Goal: Information Seeking & Learning: Learn about a topic

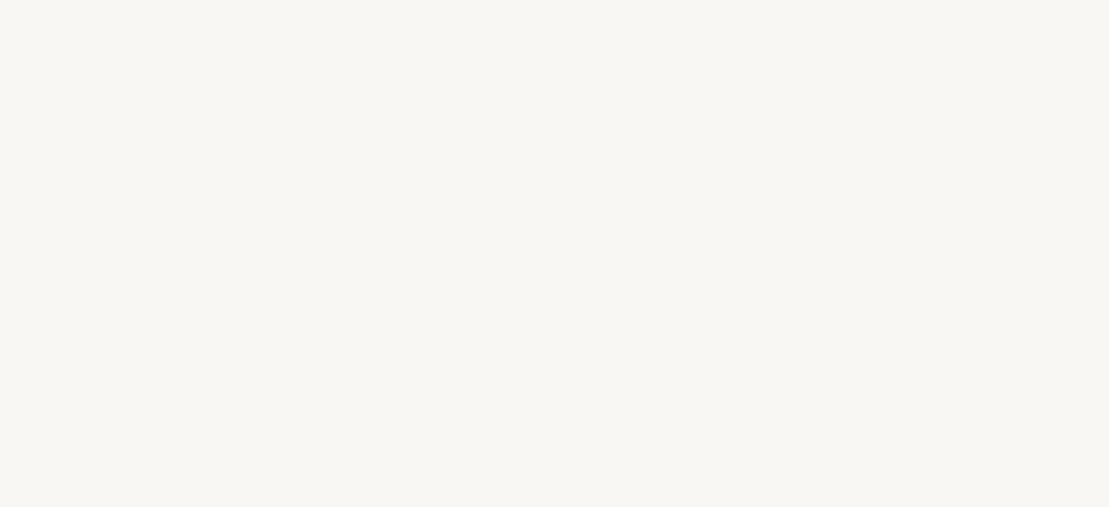
select select "IT"
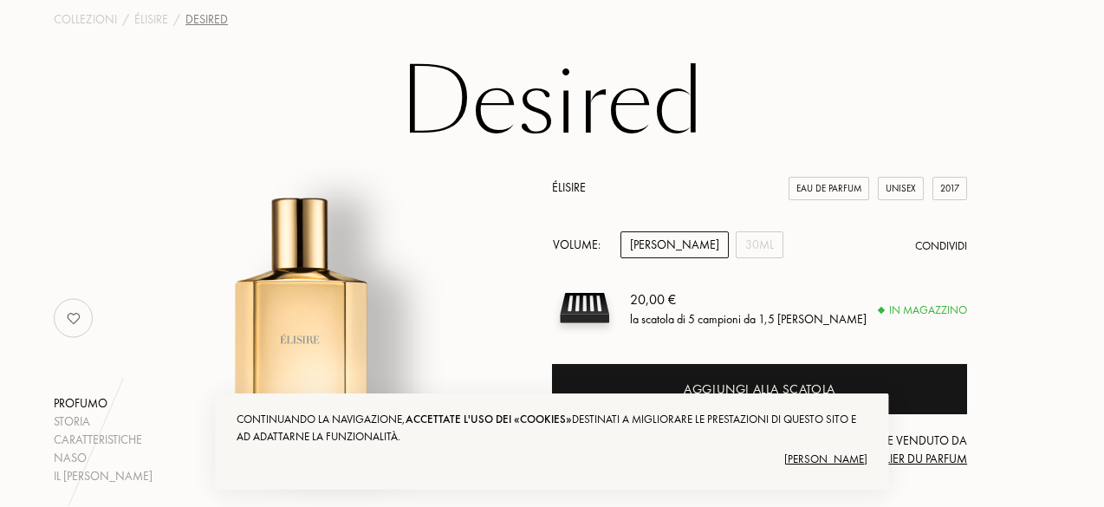
scroll to position [173, 0]
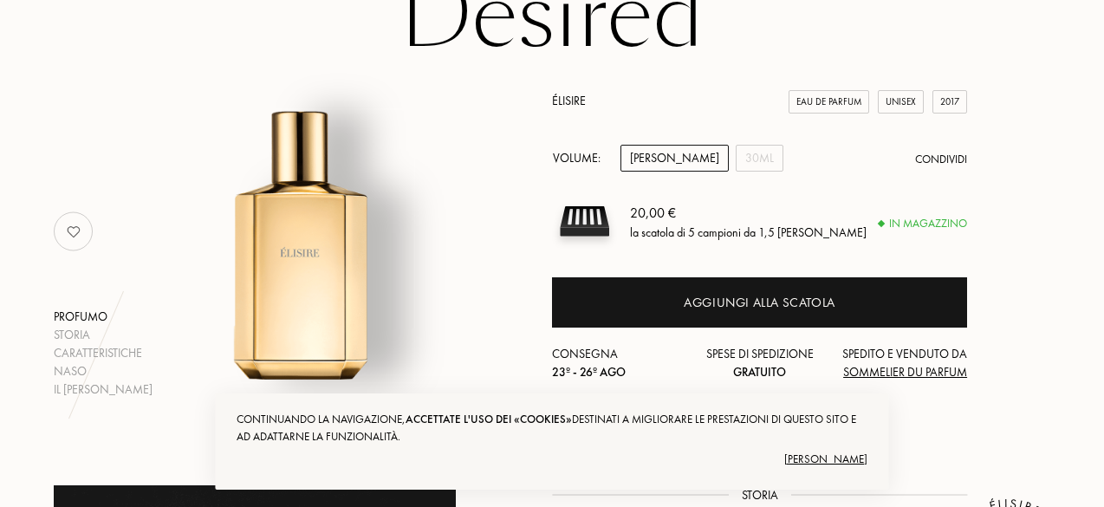
click at [780, 226] on div "la scatola di 5 campioni da 1,5 [PERSON_NAME]" at bounding box center [748, 232] width 237 height 18
click at [737, 234] on div "la scatola di 5 campioni da 1,5 [PERSON_NAME]" at bounding box center [748, 232] width 237 height 18
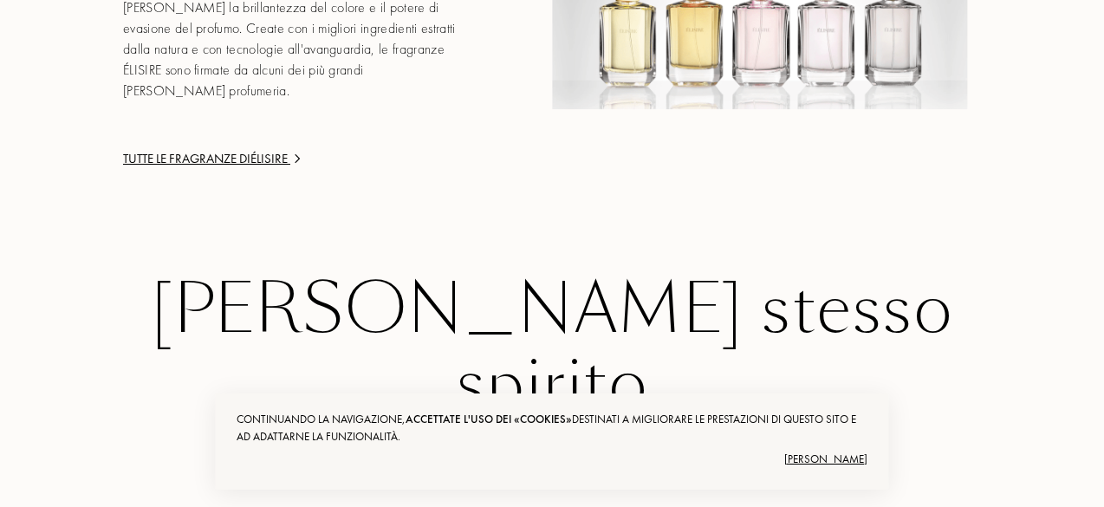
click at [513, 272] on div "[PERSON_NAME] stesso spirito" at bounding box center [552, 347] width 971 height 150
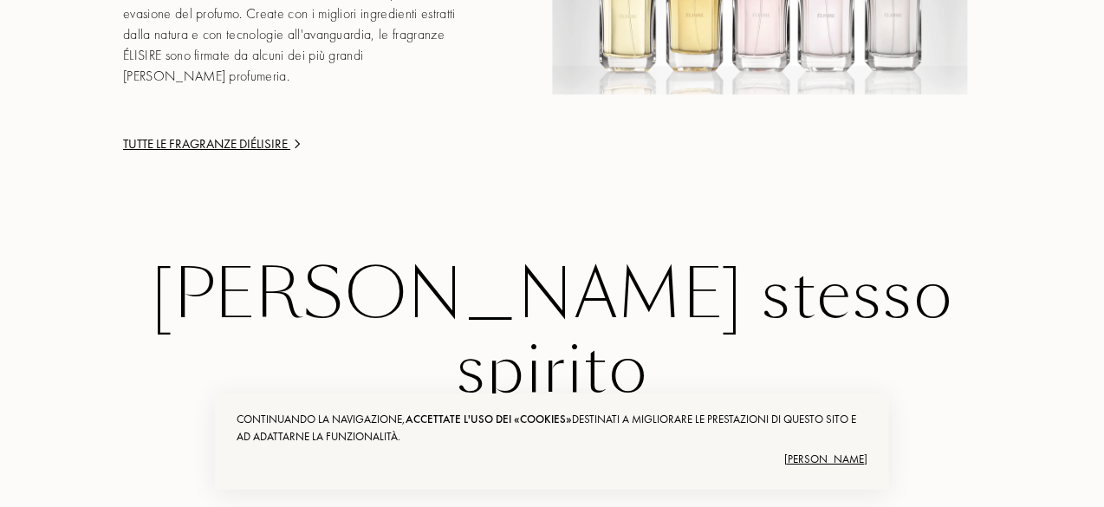
scroll to position [3030, 0]
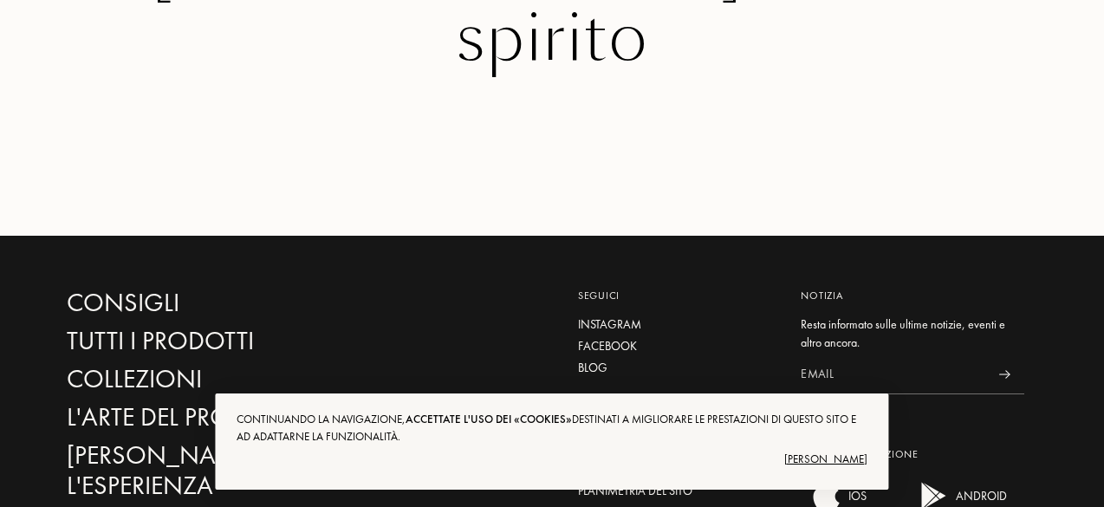
click at [849, 450] on div "[PERSON_NAME]" at bounding box center [552, 459] width 630 height 28
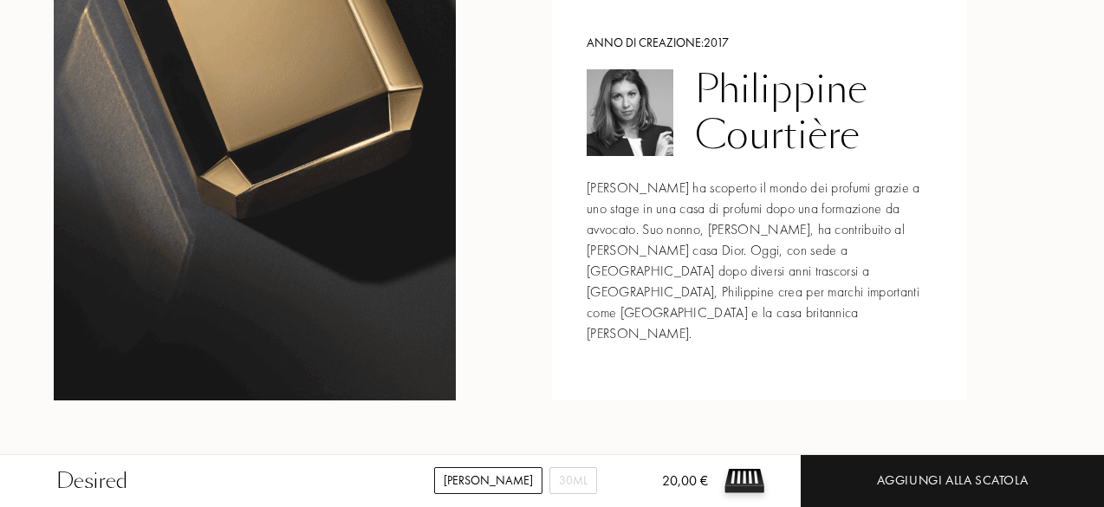
scroll to position [1990, 0]
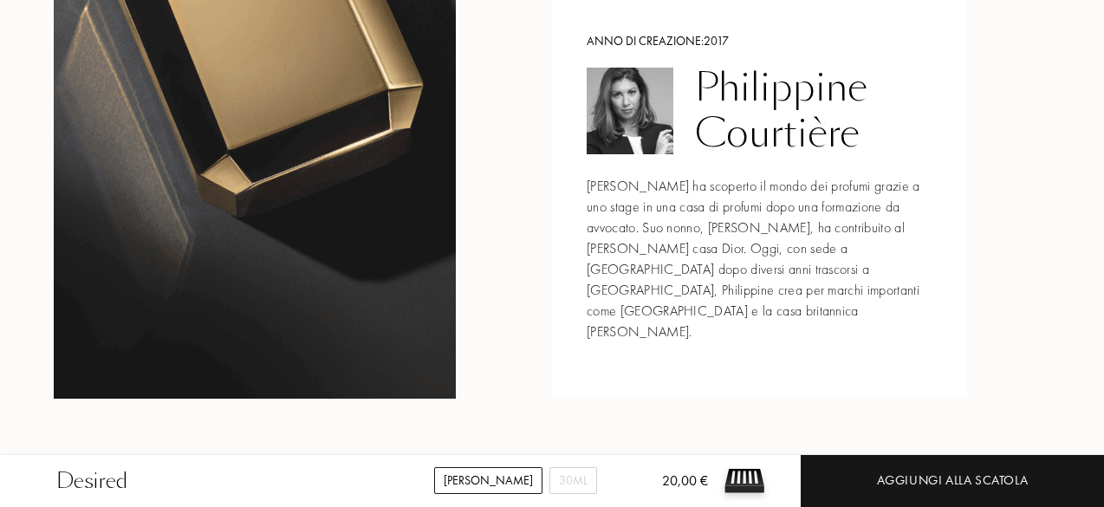
click at [764, 120] on div "Philippine Courtière" at bounding box center [813, 111] width 237 height 92
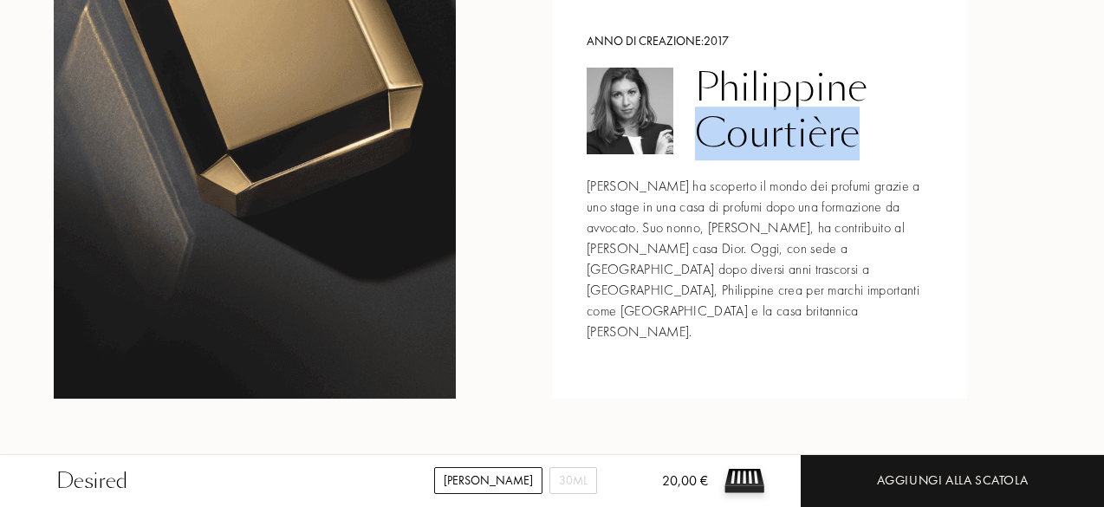
click at [764, 120] on div "Philippine Courtière" at bounding box center [813, 111] width 237 height 92
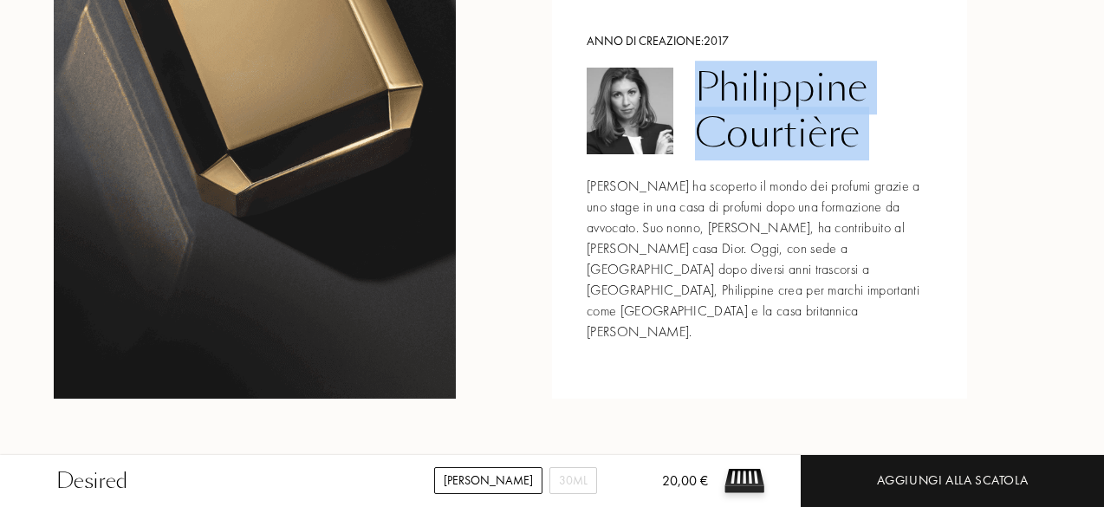
click at [764, 120] on div "Philippine Courtière" at bounding box center [813, 111] width 237 height 92
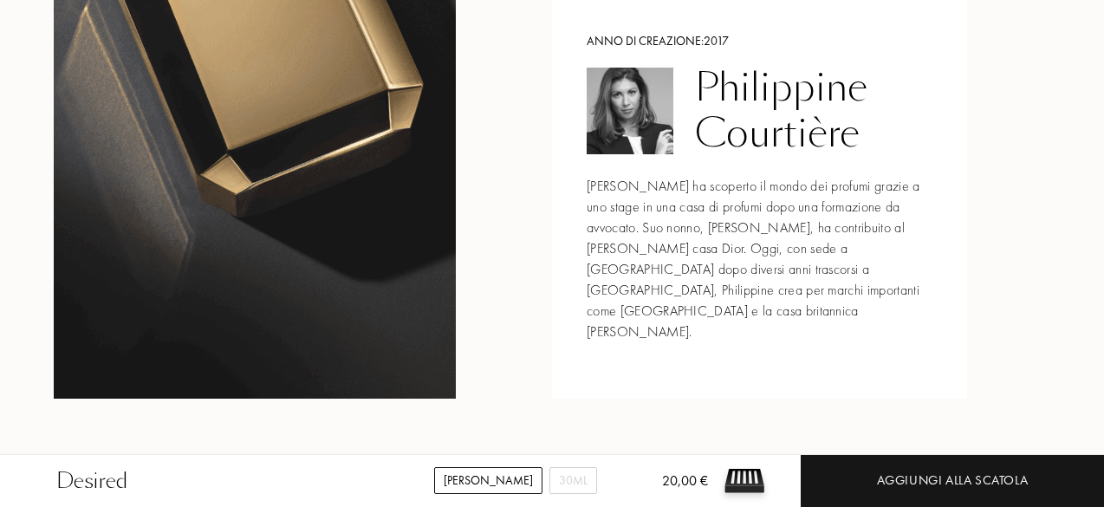
click at [770, 132] on div "Philippine Courtière Philippine Courtière ha scoperto il mondo dei profumi graz…" at bounding box center [760, 205] width 346 height 275
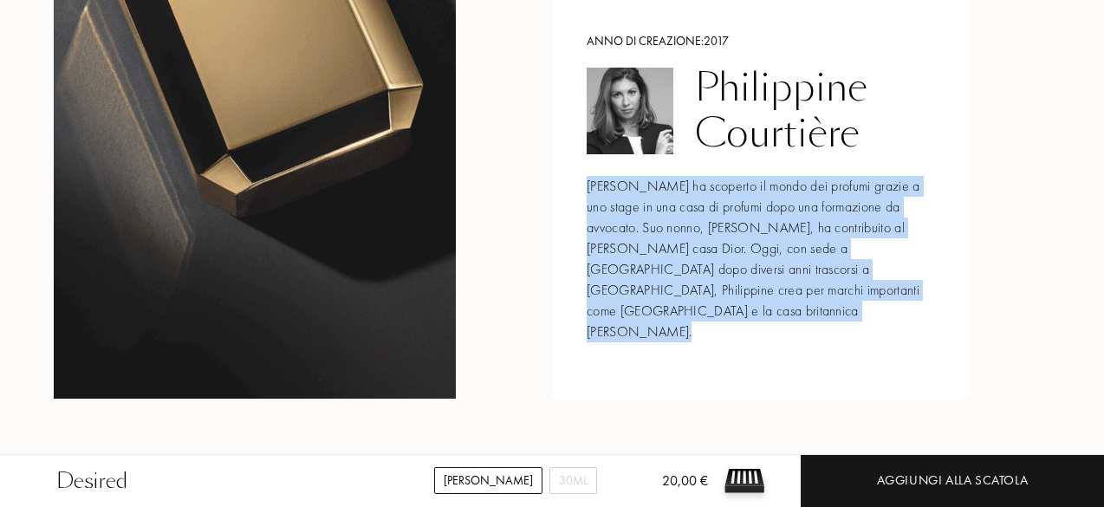
click at [770, 132] on div "Philippine Courtière Philippine Courtière ha scoperto il mondo dei profumi graz…" at bounding box center [760, 205] width 346 height 275
click at [753, 183] on div "[PERSON_NAME] ha scoperto il mondo dei profumi grazie a uno stage in una casa d…" at bounding box center [760, 259] width 346 height 166
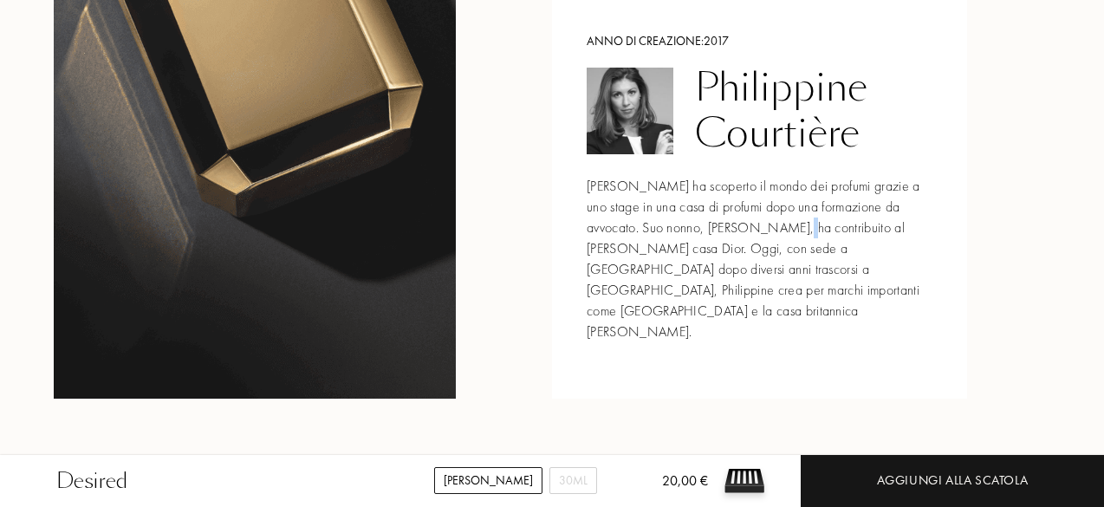
click at [753, 183] on div "[PERSON_NAME] ha scoperto il mondo dei profumi grazie a uno stage in una casa d…" at bounding box center [760, 259] width 346 height 166
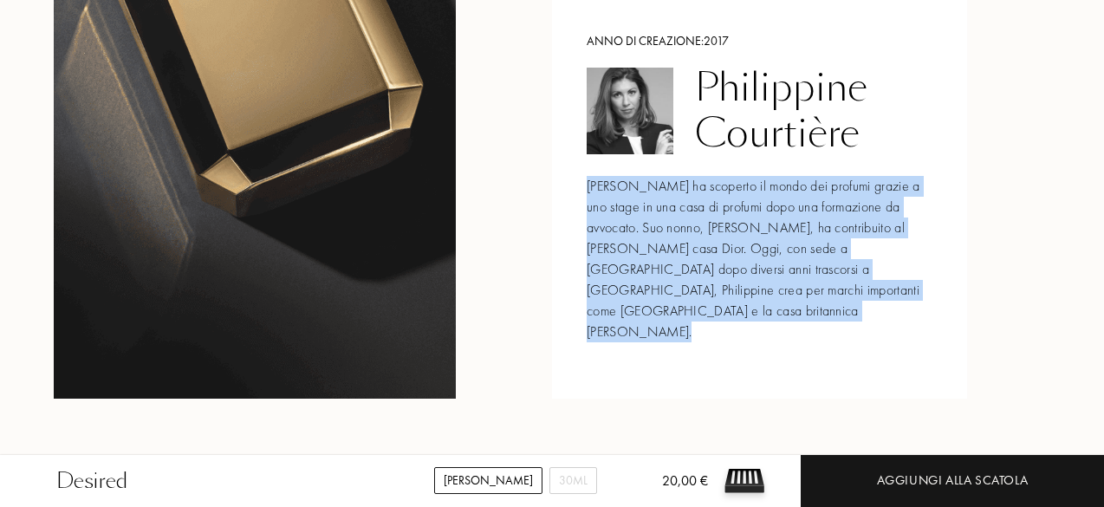
click at [753, 183] on div "[PERSON_NAME] ha scoperto il mondo dei profumi grazie a uno stage in una casa d…" at bounding box center [760, 259] width 346 height 166
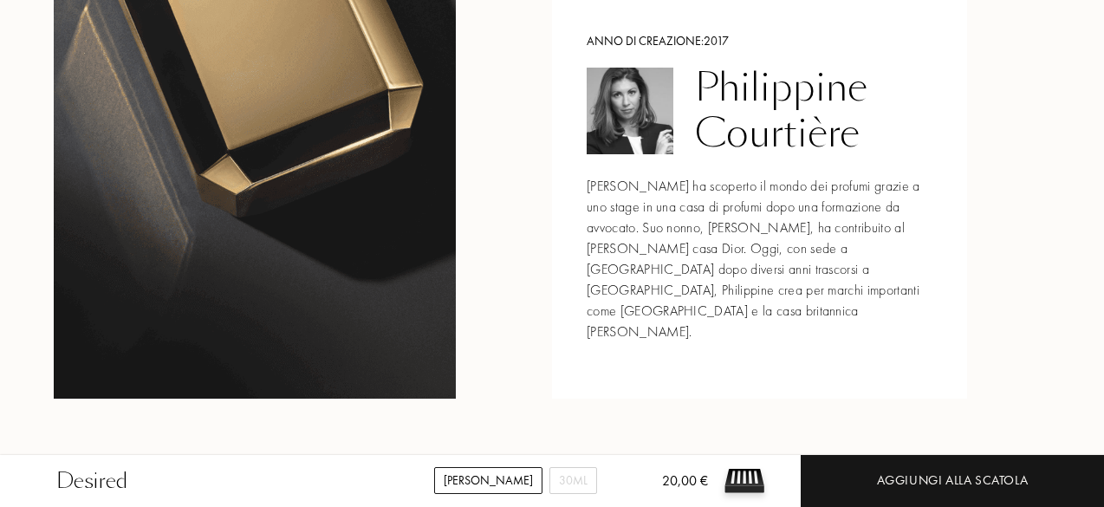
click at [794, 87] on div "Philippine Courtière" at bounding box center [813, 111] width 237 height 92
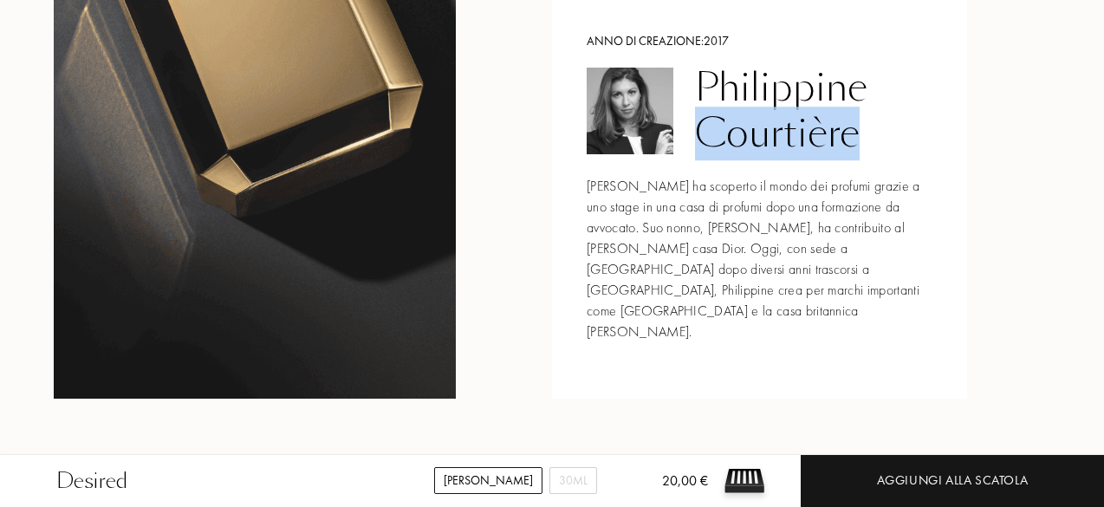
click at [794, 87] on div "Philippine Courtière" at bounding box center [813, 111] width 237 height 92
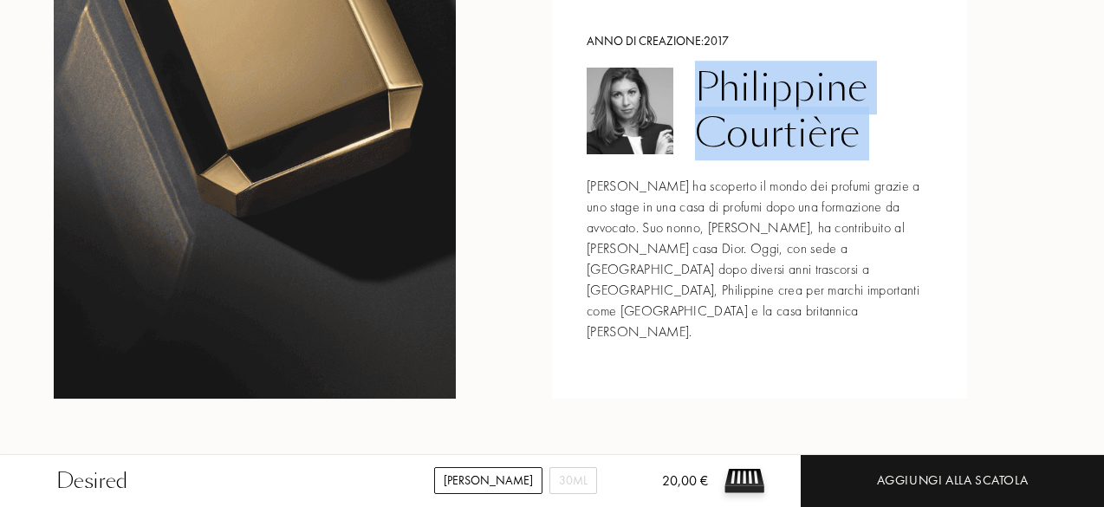
click at [794, 87] on div "Philippine Courtière" at bounding box center [813, 111] width 237 height 92
click at [793, 90] on div "Philippine Courtière" at bounding box center [813, 111] width 237 height 92
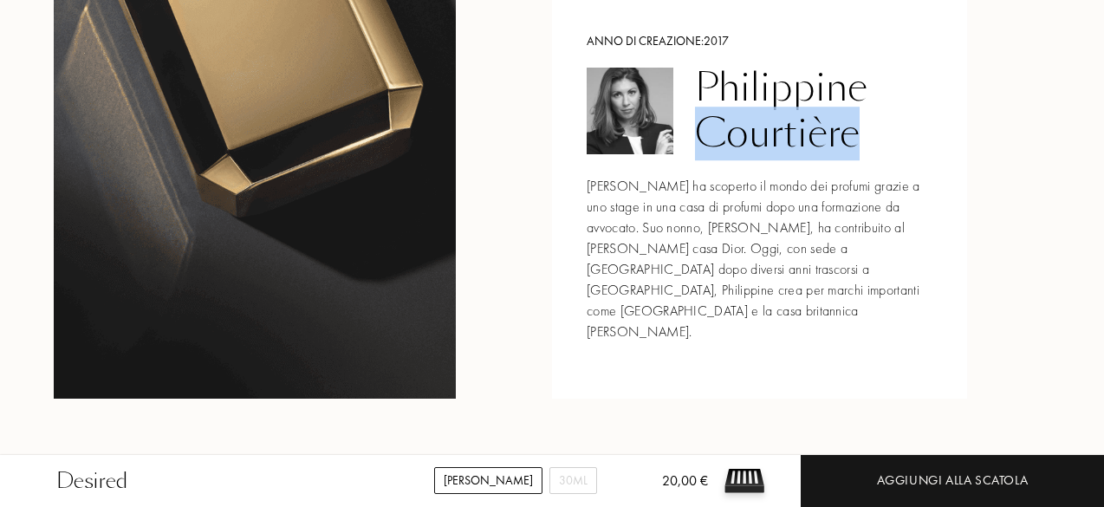
click at [793, 90] on div "Philippine Courtière" at bounding box center [813, 111] width 237 height 92
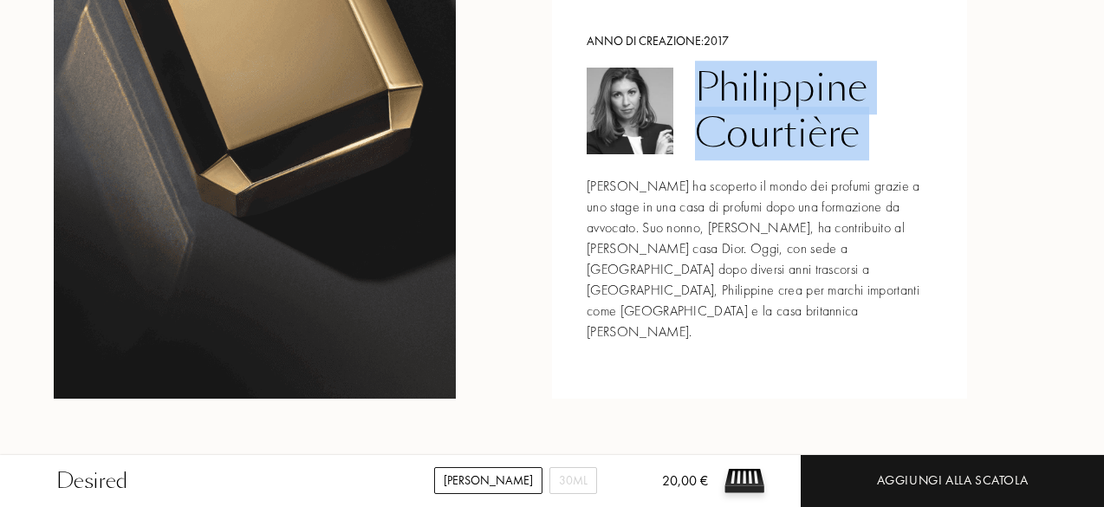
click at [793, 90] on div "Philippine Courtière" at bounding box center [813, 111] width 237 height 92
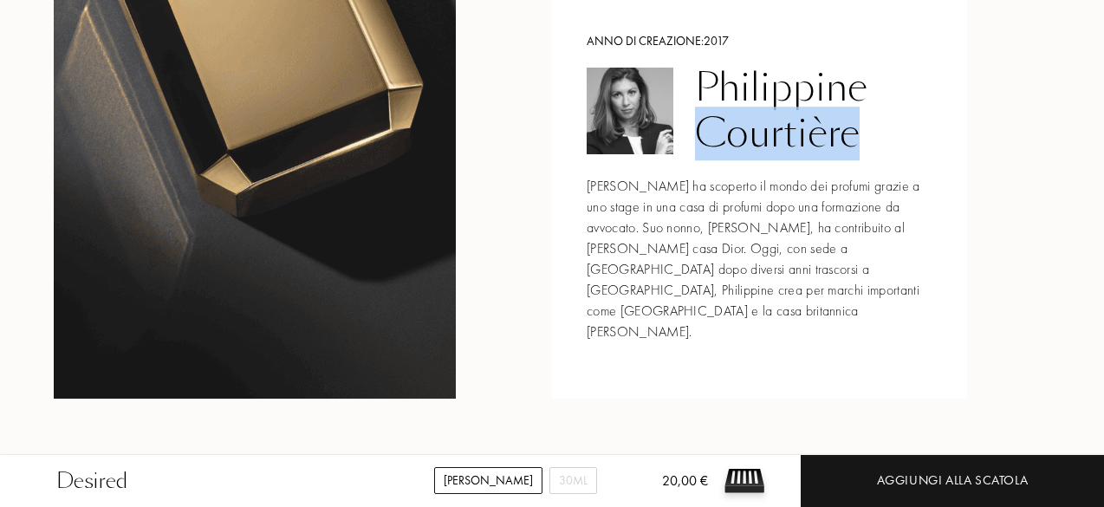
click at [793, 90] on div "Philippine Courtière" at bounding box center [813, 111] width 237 height 92
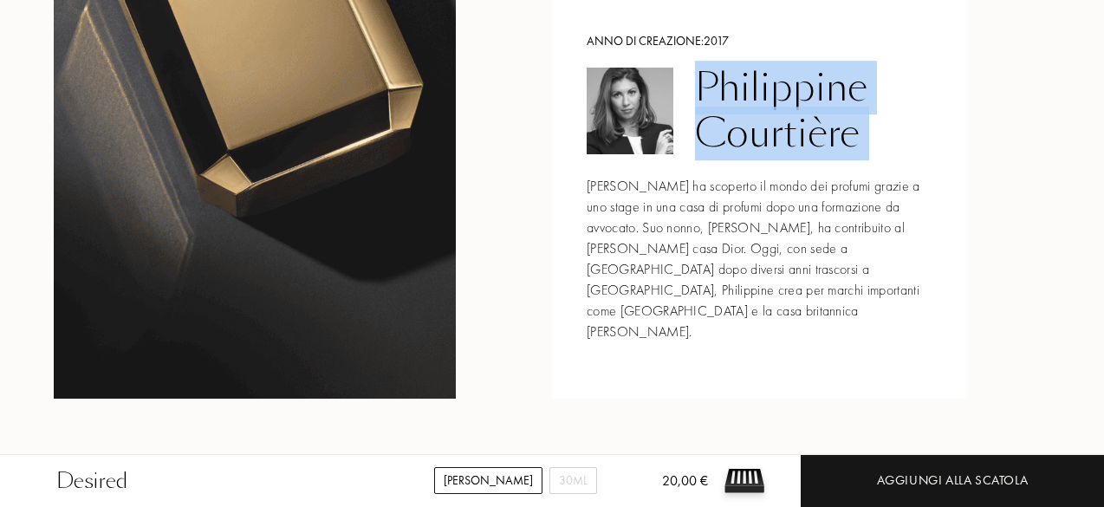
click at [793, 90] on div "Philippine Courtière" at bounding box center [813, 111] width 237 height 92
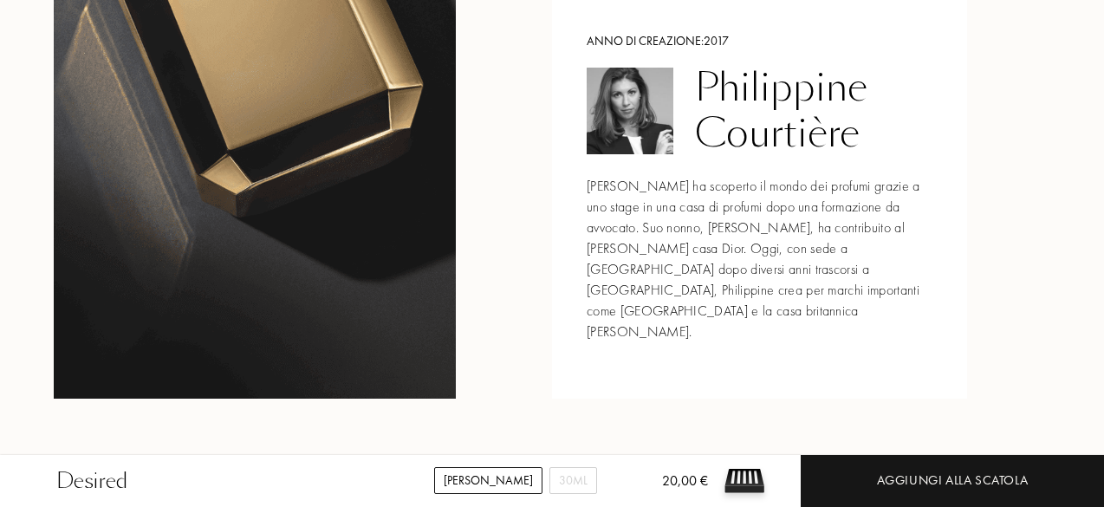
click at [793, 90] on div "Philippine Courtière" at bounding box center [813, 111] width 237 height 92
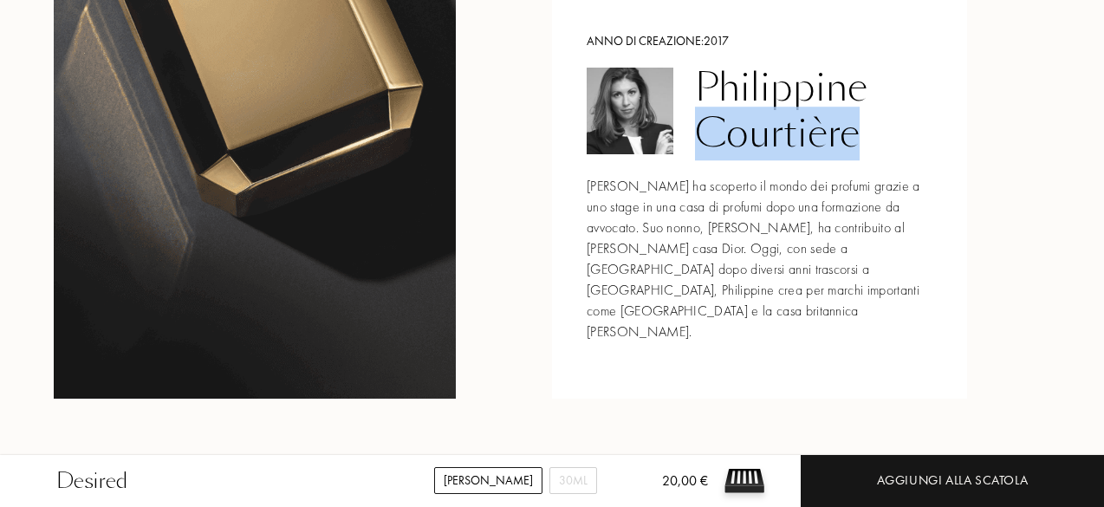
click at [793, 90] on div "Philippine Courtière" at bounding box center [813, 111] width 237 height 92
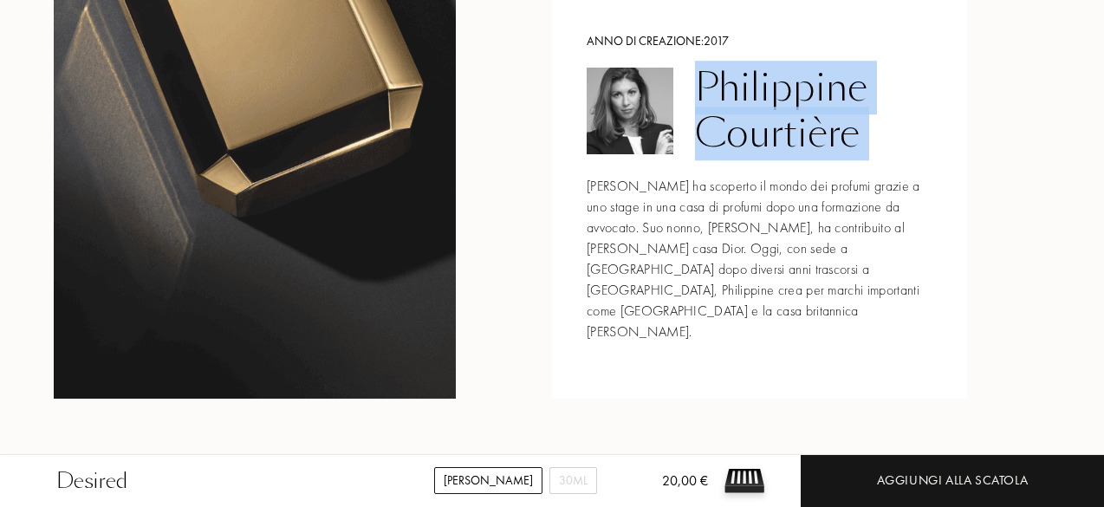
click at [793, 90] on div "Philippine Courtière" at bounding box center [813, 111] width 237 height 92
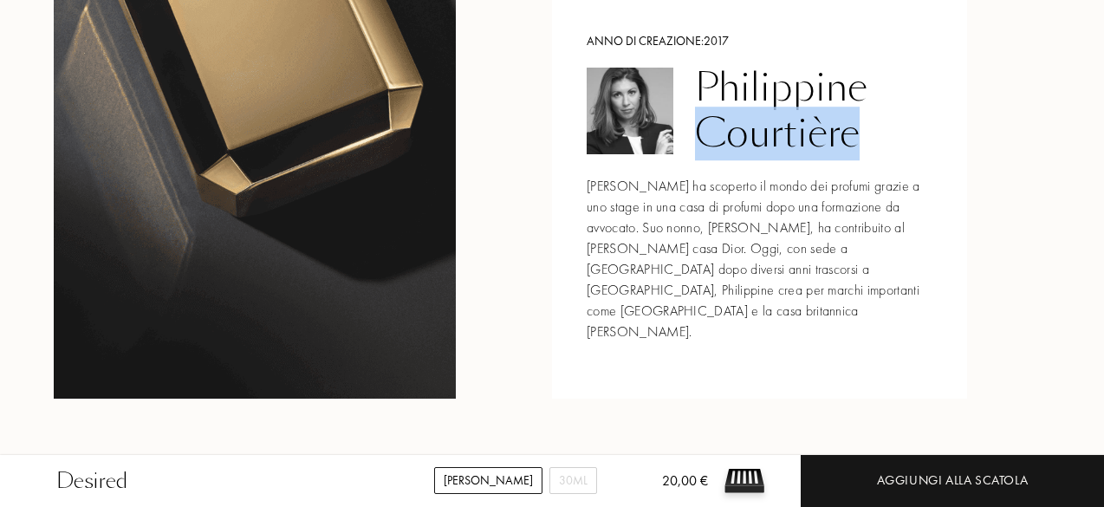
click at [793, 90] on div "Philippine Courtière" at bounding box center [813, 111] width 237 height 92
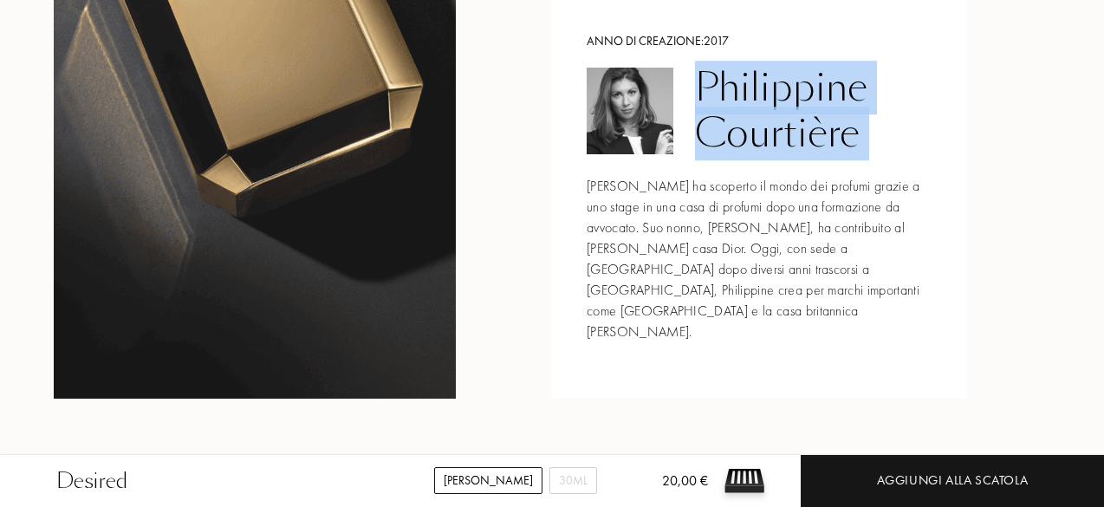
click at [793, 90] on div "Philippine Courtière" at bounding box center [813, 111] width 237 height 92
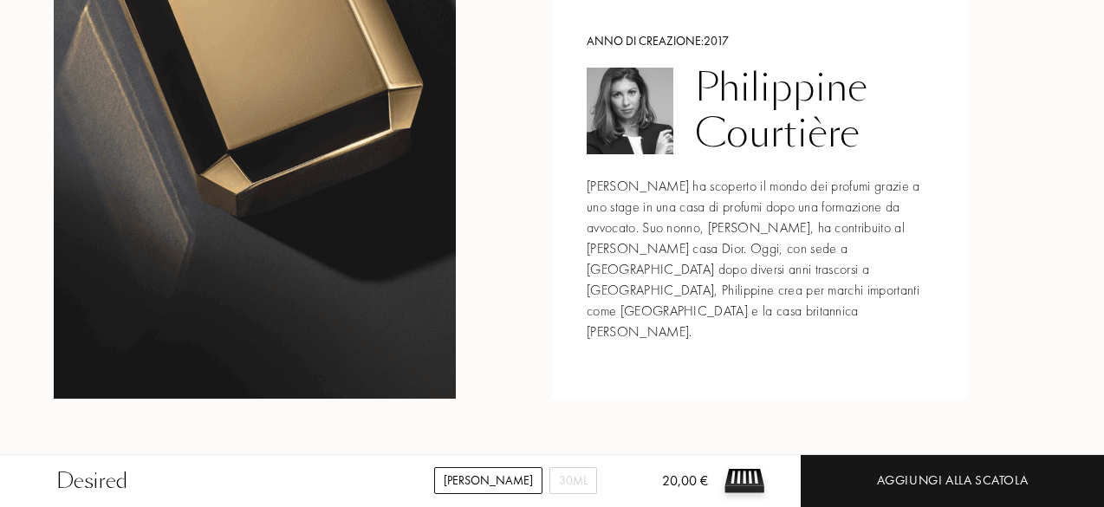
click at [793, 90] on div "Philippine Courtière" at bounding box center [813, 111] width 237 height 92
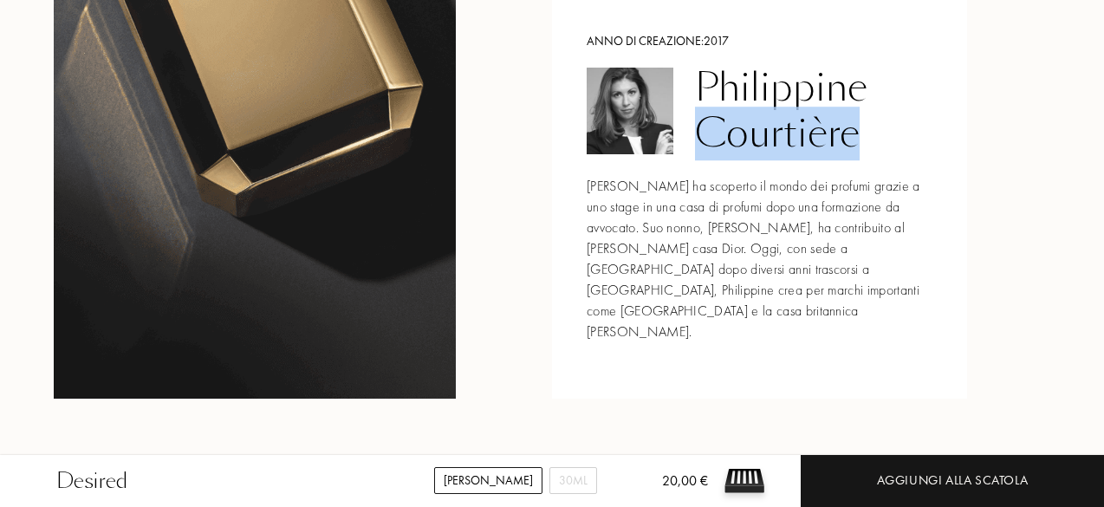
click at [793, 90] on div "Philippine Courtière" at bounding box center [813, 111] width 237 height 92
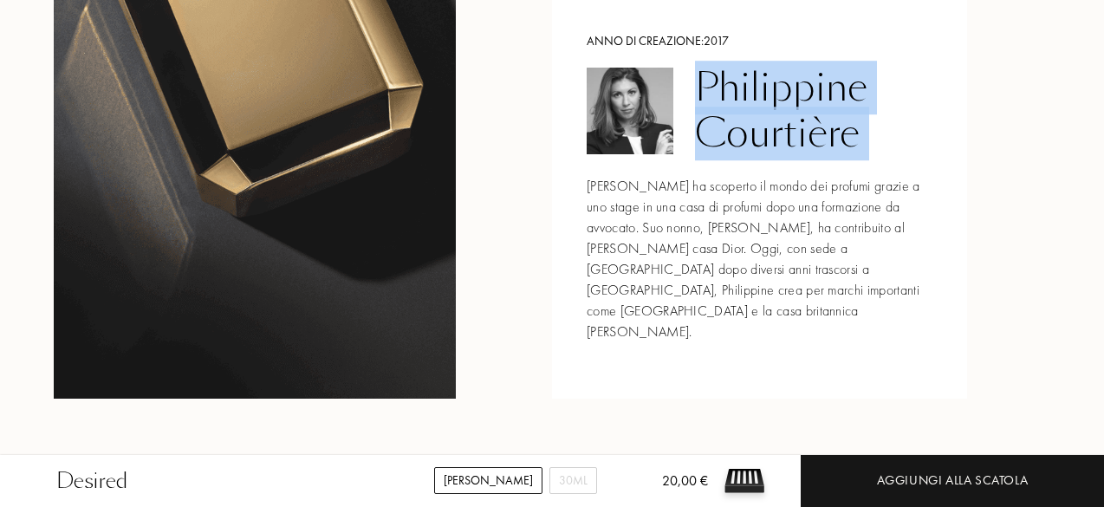
click at [793, 90] on div "Philippine Courtière" at bounding box center [813, 111] width 237 height 92
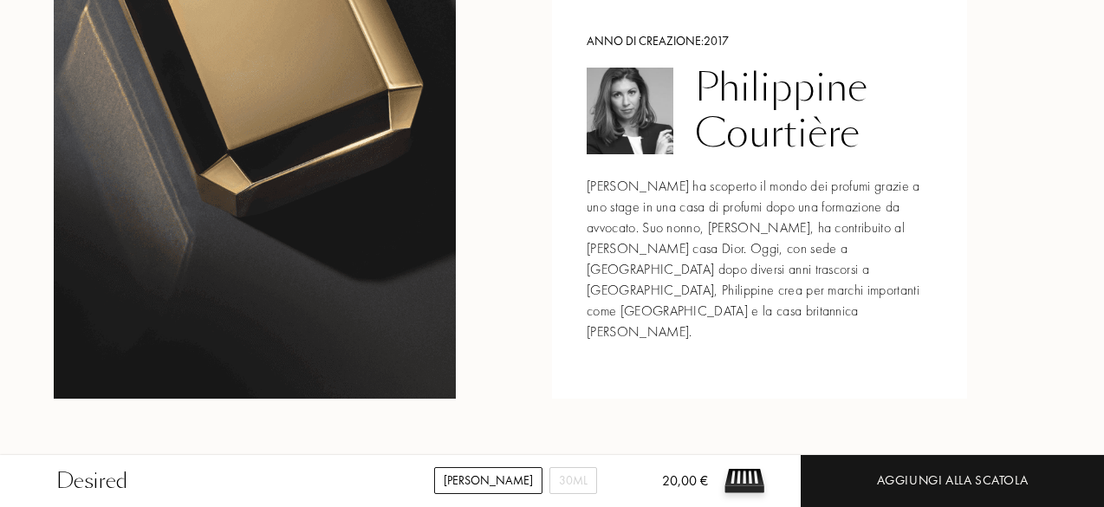
click at [789, 87] on div "Philippine Courtière" at bounding box center [813, 111] width 237 height 92
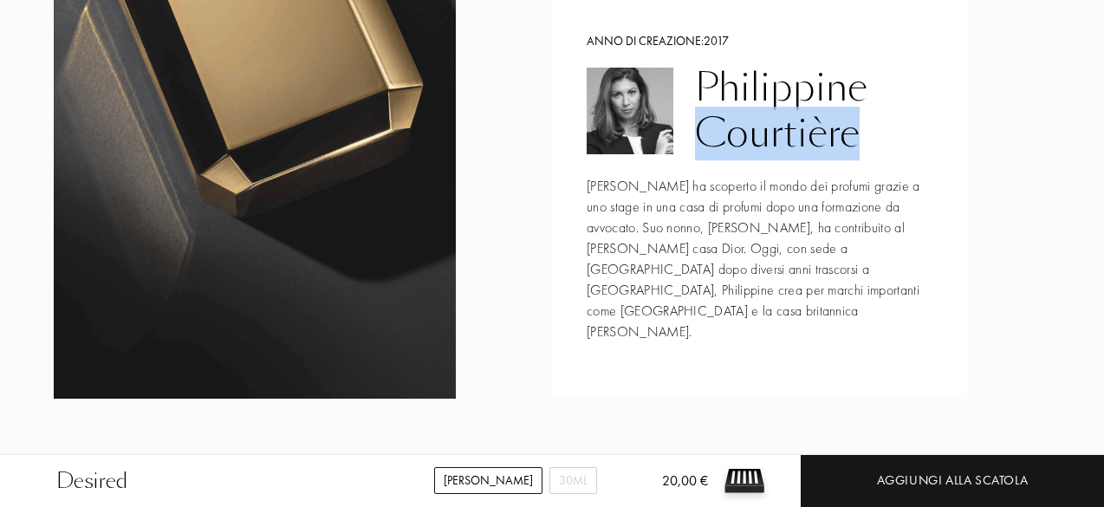
click at [789, 87] on div "Philippine Courtière" at bounding box center [813, 111] width 237 height 92
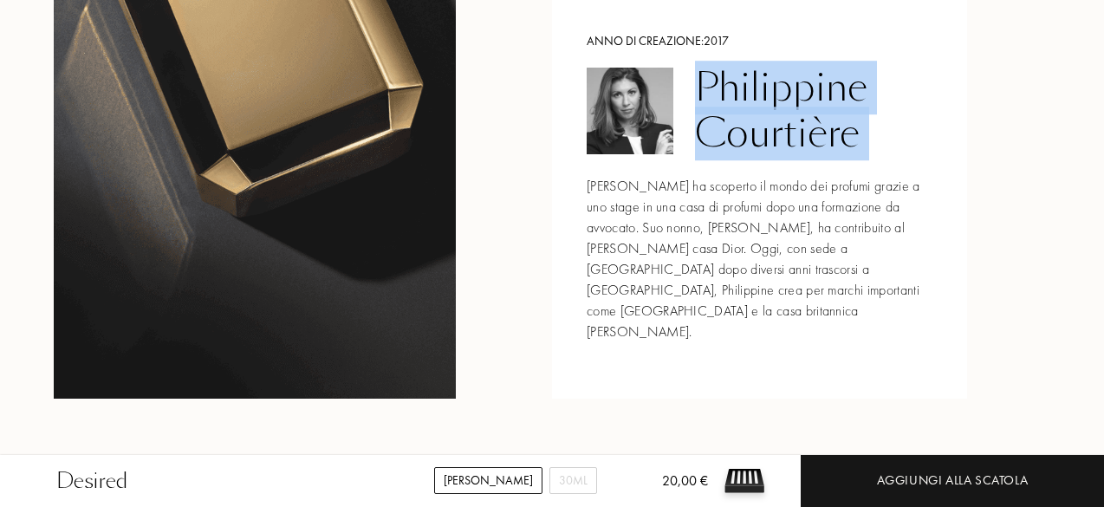
click at [788, 87] on div "Philippine Courtière" at bounding box center [813, 111] width 237 height 92
click at [792, 86] on div "Philippine Courtière" at bounding box center [813, 111] width 237 height 92
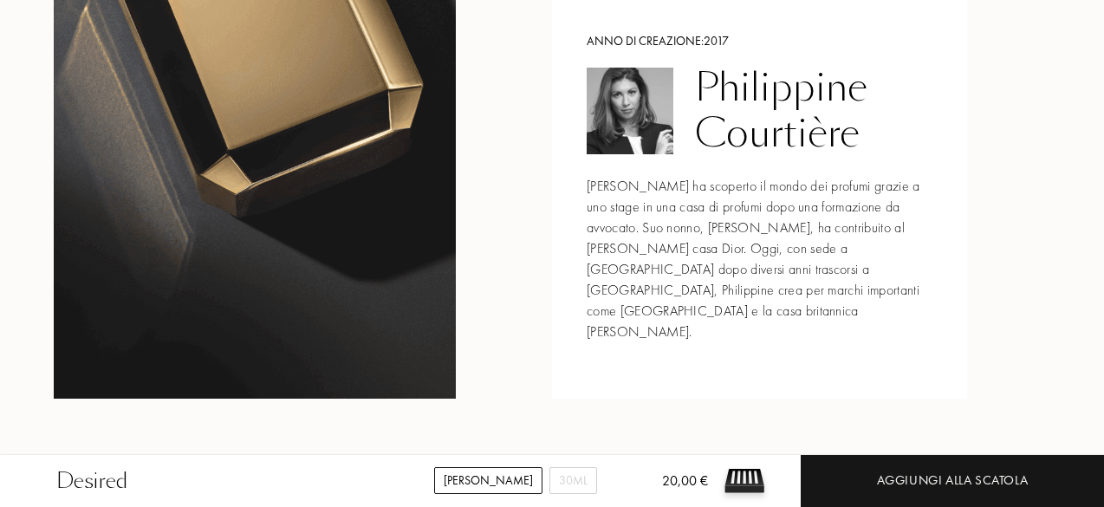
click at [787, 81] on div "Philippine Courtière" at bounding box center [813, 111] width 237 height 92
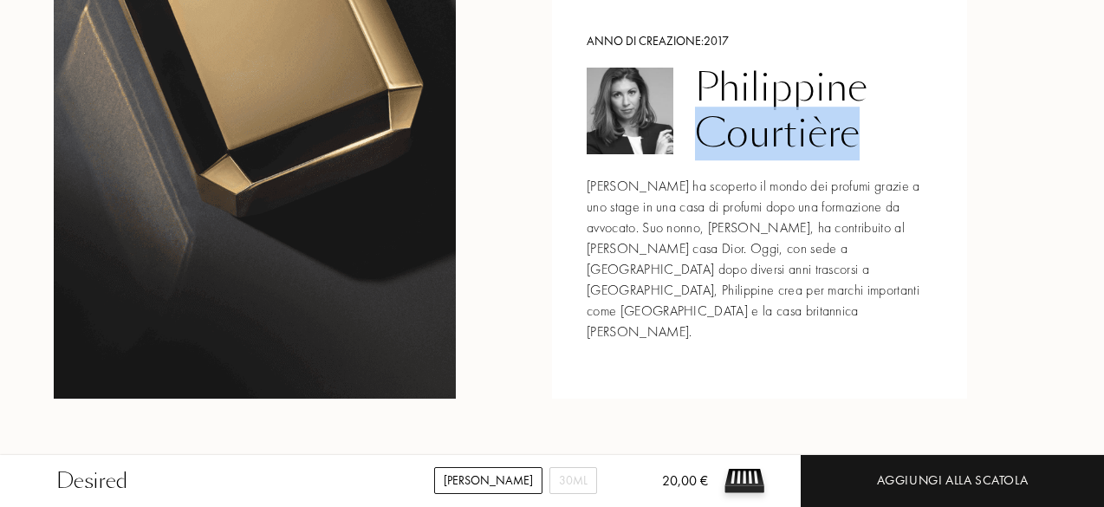
click at [787, 81] on div "Philippine Courtière" at bounding box center [813, 111] width 237 height 92
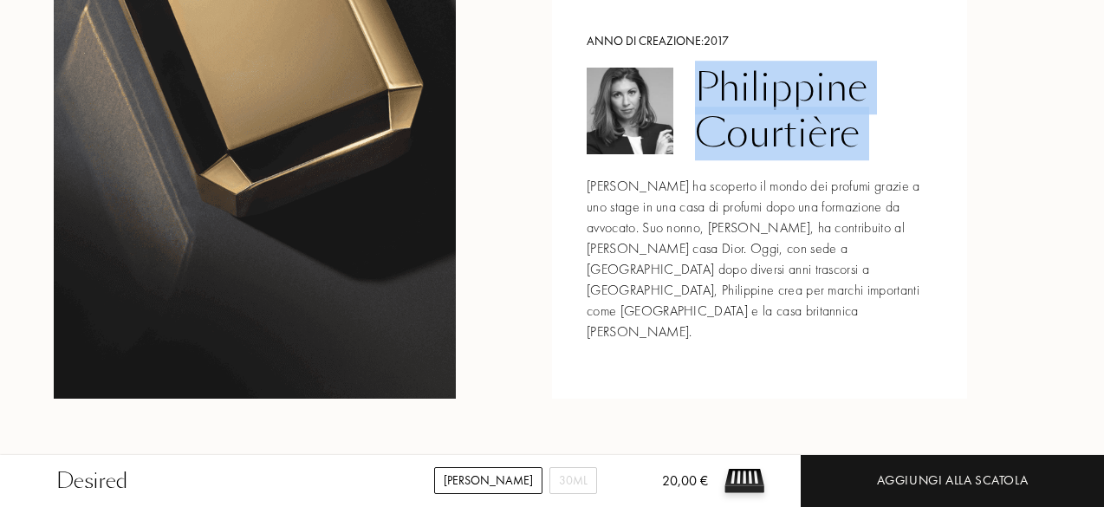
click at [787, 81] on div "Philippine Courtière" at bounding box center [813, 111] width 237 height 92
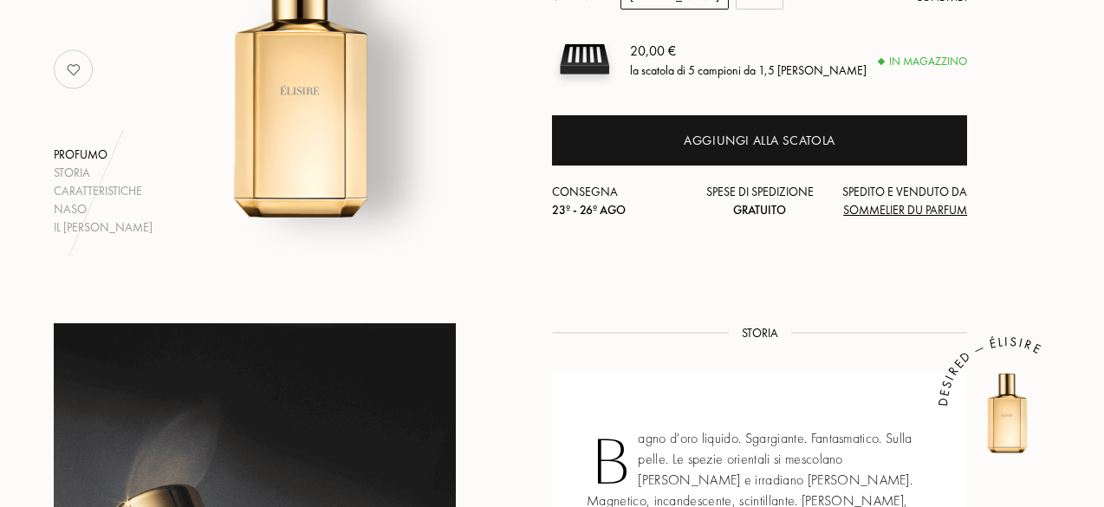
scroll to position [170, 0]
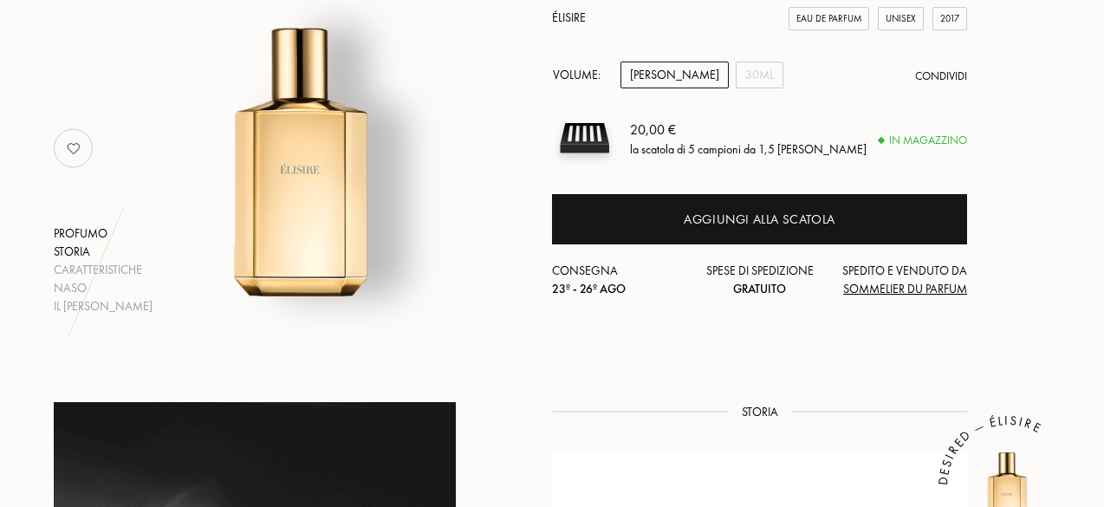
click at [78, 250] on div "Storia" at bounding box center [103, 252] width 99 height 18
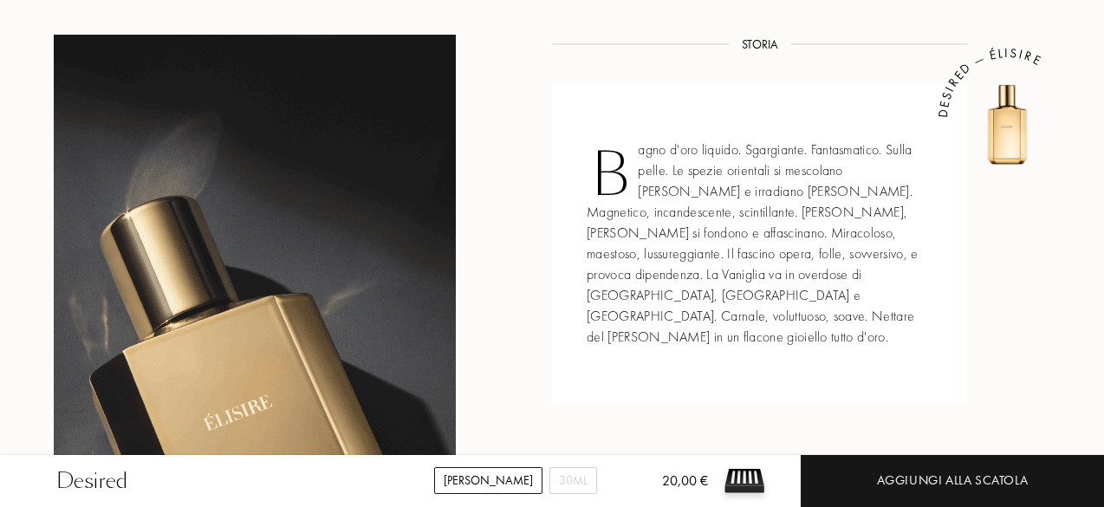
scroll to position [711, 0]
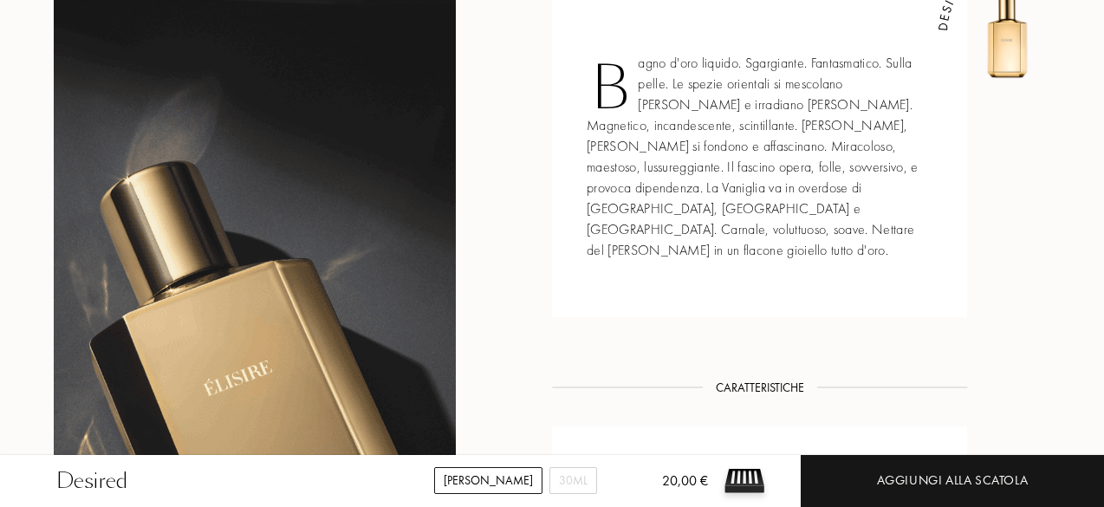
click at [690, 115] on div "Bagno d'oro liquido. Sgargiante. Fantasmatico. Sulla pelle. Le spezie orientali…" at bounding box center [759, 157] width 415 height 321
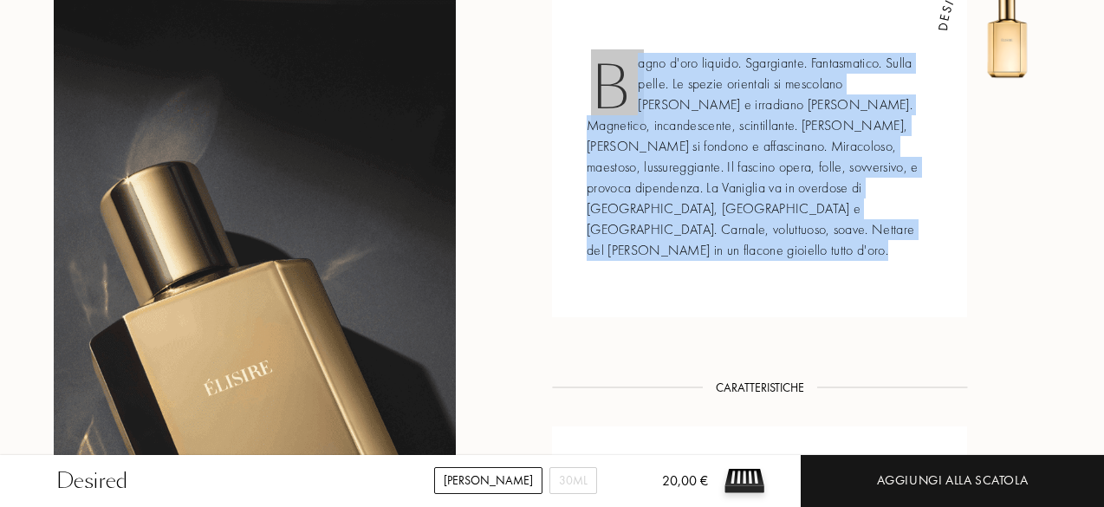
click at [690, 115] on div "Bagno d'oro liquido. Sgargiante. Fantasmatico. Sulla pelle. Le spezie orientali…" at bounding box center [759, 157] width 415 height 321
click at [732, 177] on div "Bagno d'oro liquido. Sgargiante. Fantasmatico. Sulla pelle. Le spezie orientali…" at bounding box center [759, 157] width 415 height 321
